Goal: Task Accomplishment & Management: Complete application form

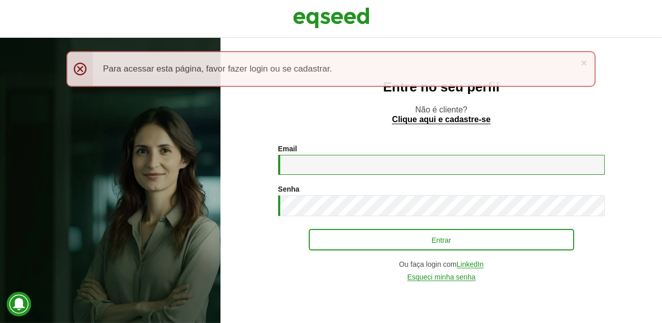
type input "**********"
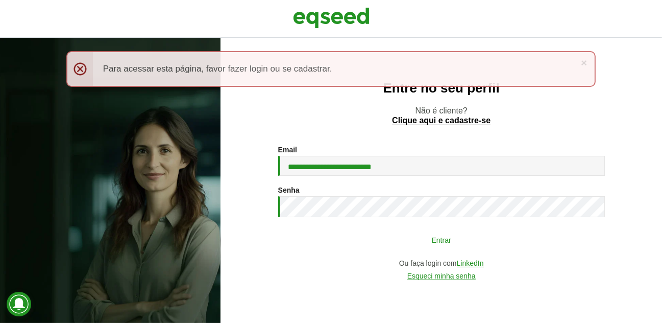
click at [444, 243] on button "Entrar" at bounding box center [441, 239] width 265 height 19
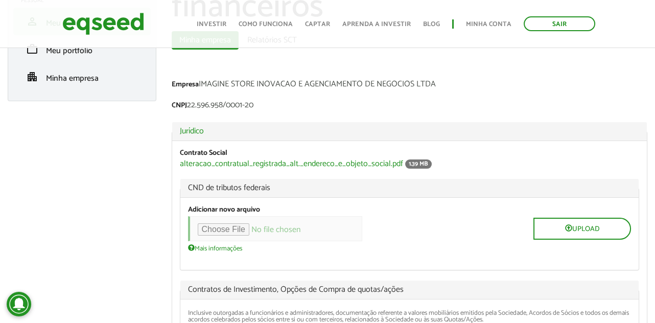
scroll to position [204, 0]
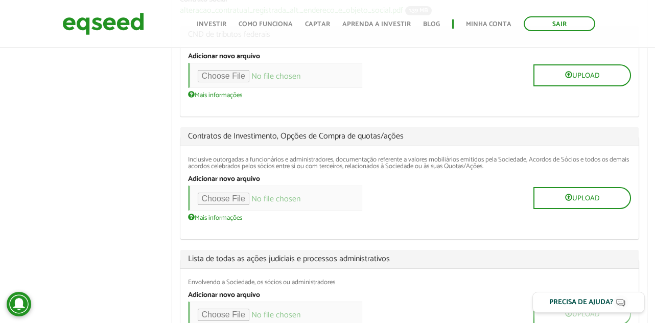
scroll to position [306, 0]
